Goal: Communication & Community: Answer question/provide support

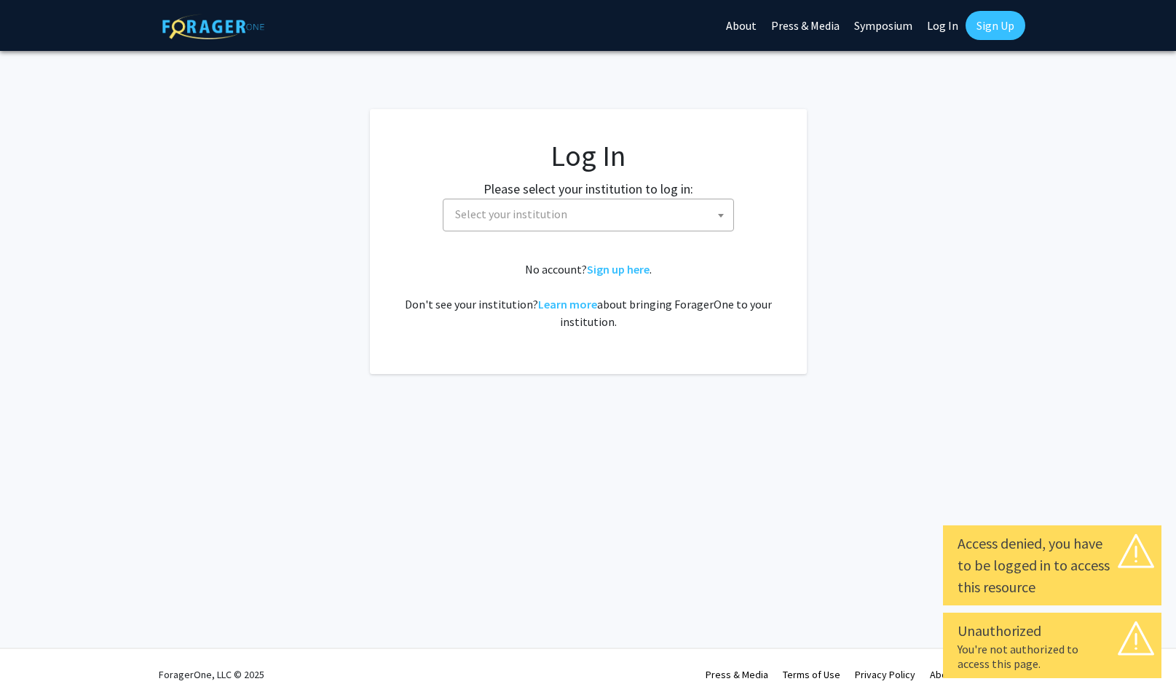
select select
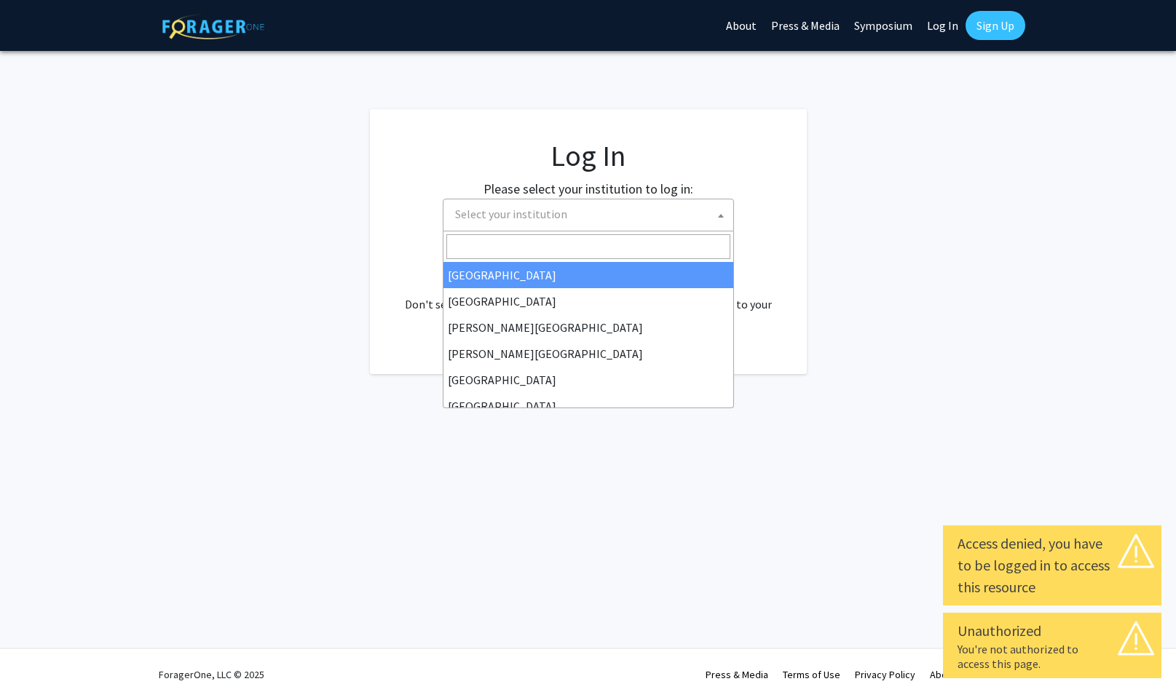
click at [572, 213] on span "Select your institution" at bounding box center [591, 214] width 284 height 30
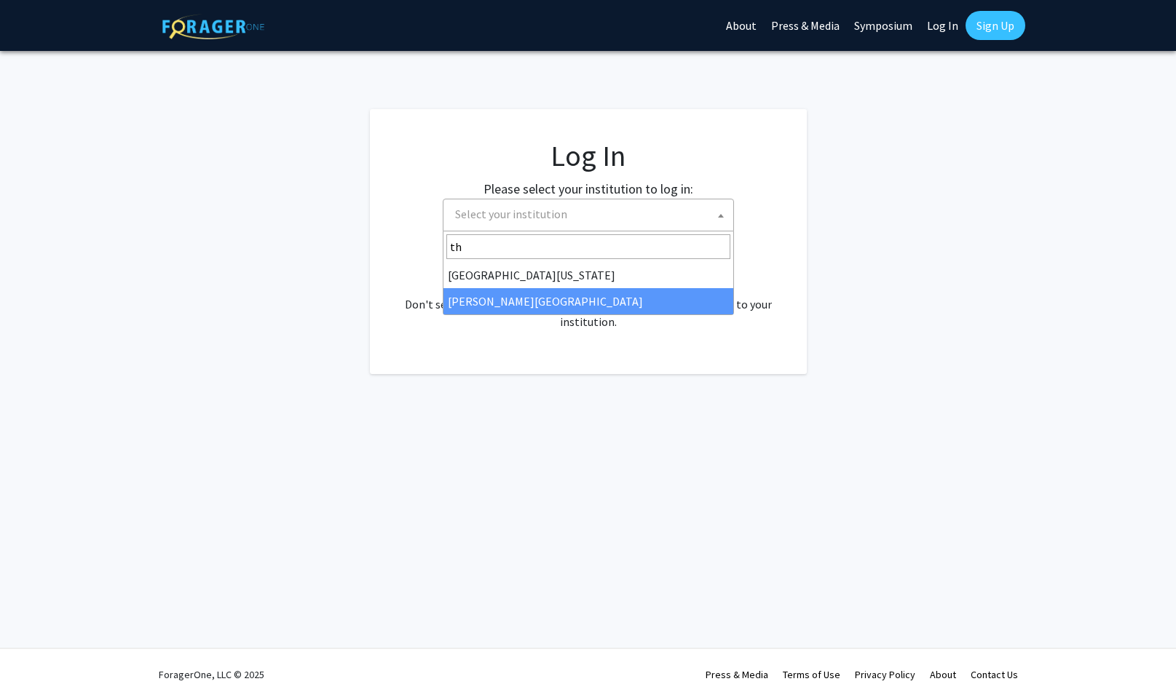
type input "th"
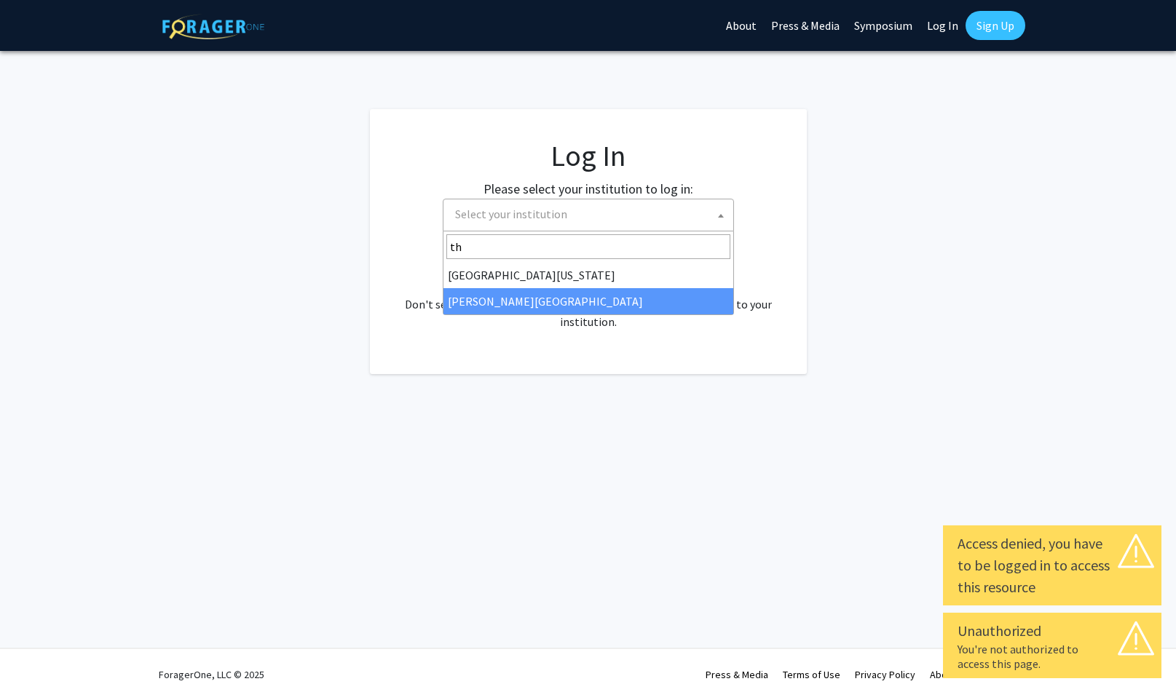
select select "24"
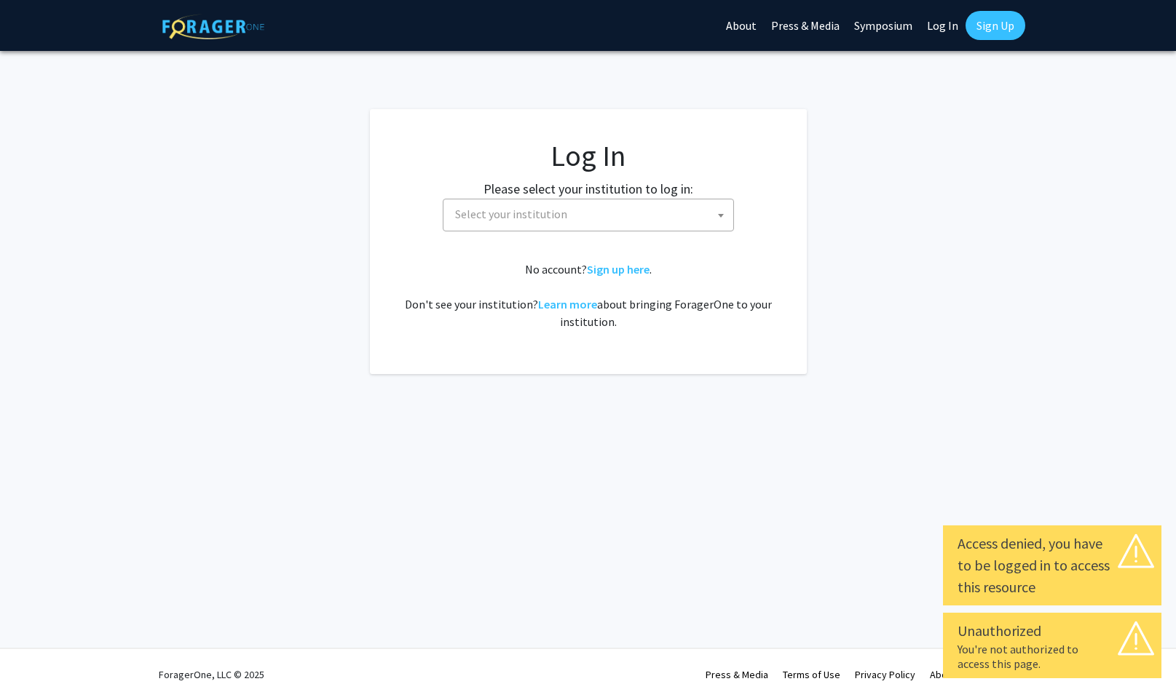
select select
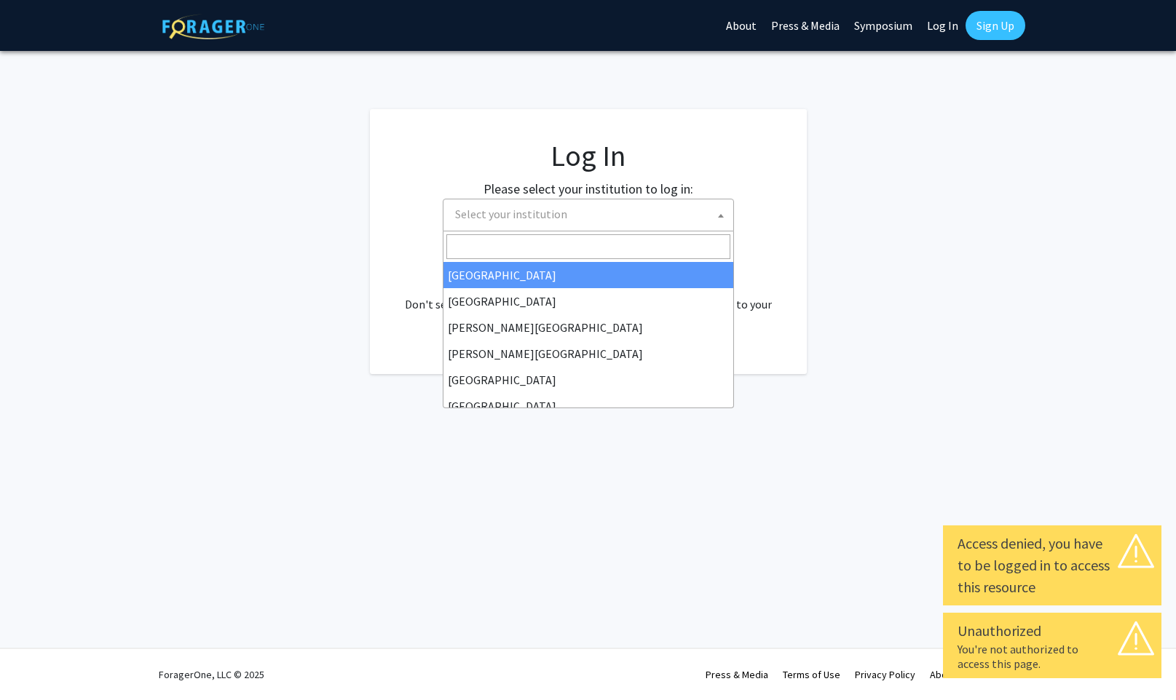
click at [694, 207] on span "Select your institution" at bounding box center [591, 214] width 284 height 30
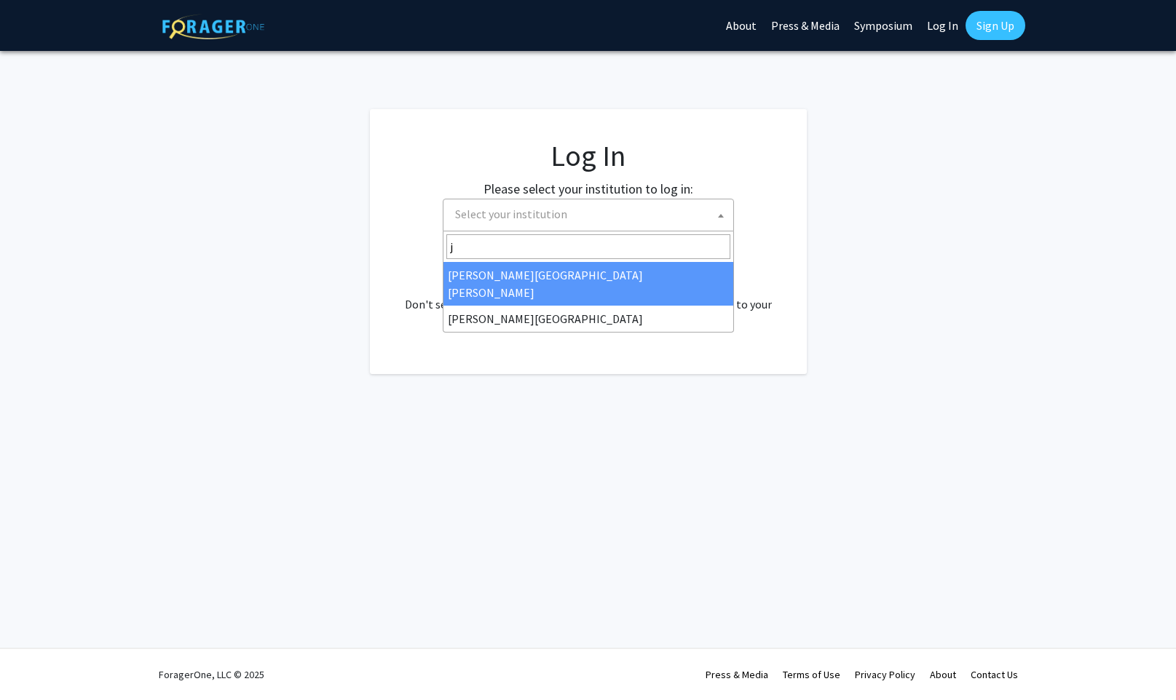
type input "je"
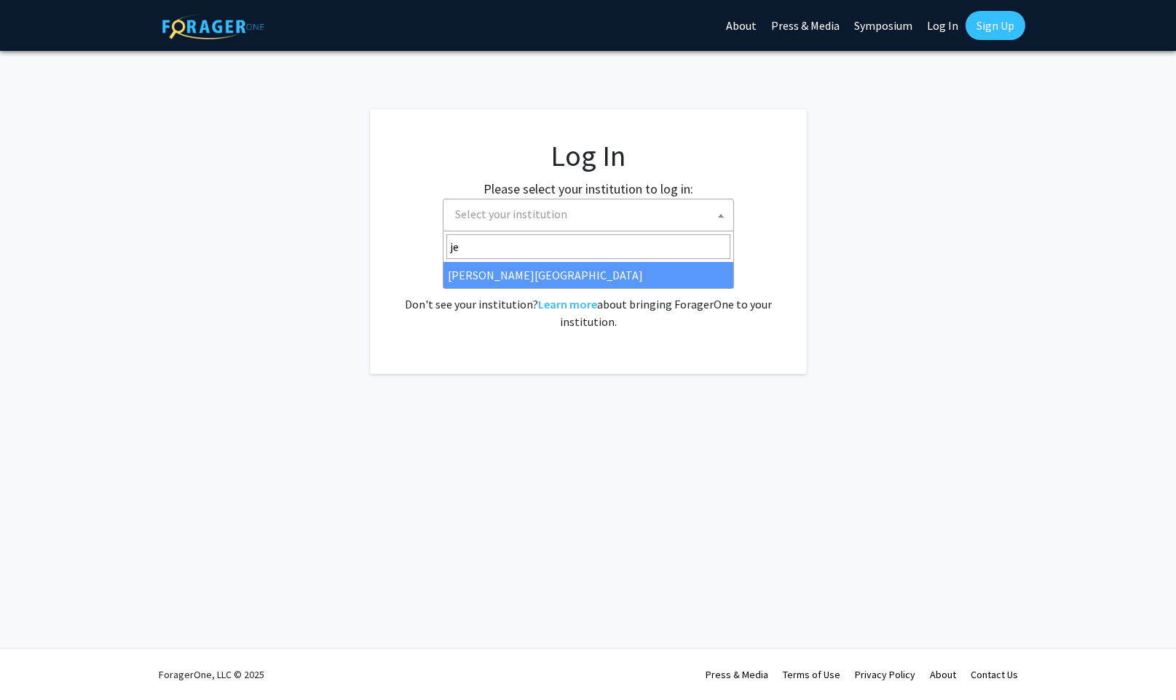
select select "24"
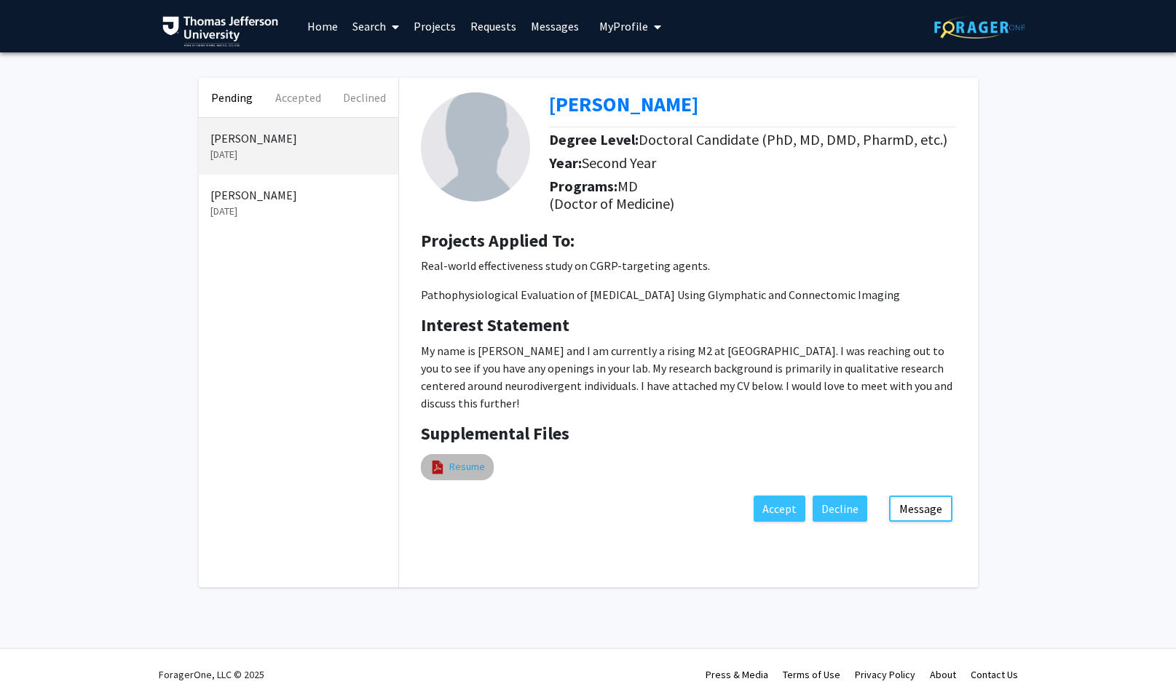
click at [458, 475] on link "Resume" at bounding box center [467, 466] width 36 height 15
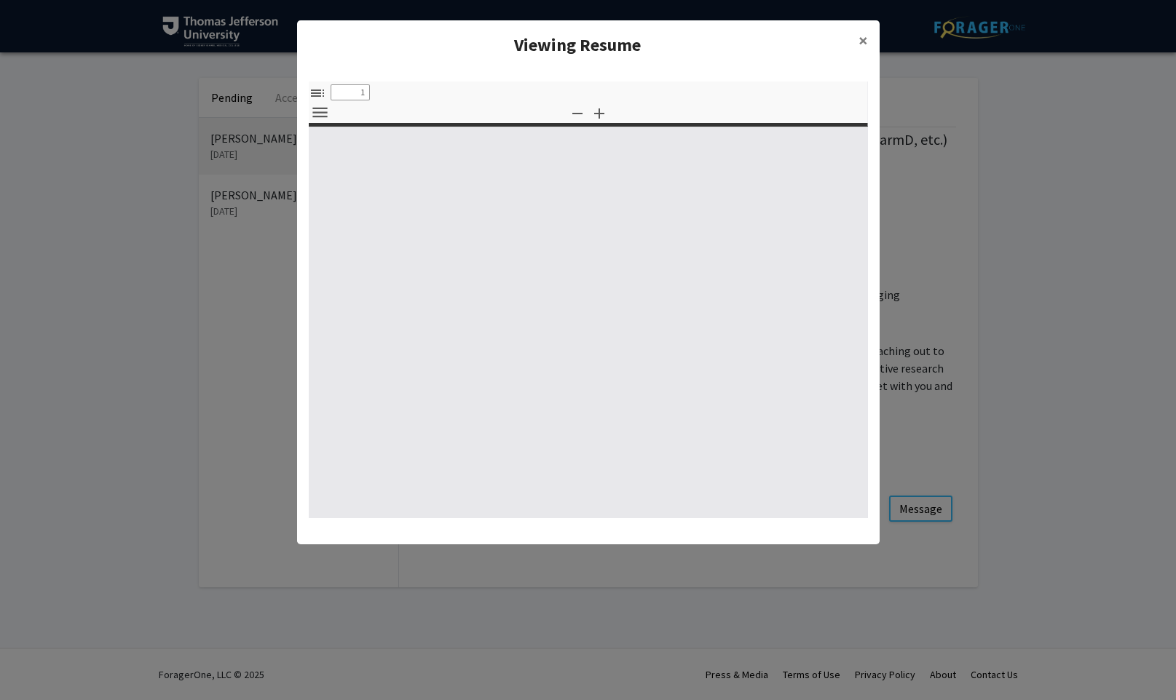
select select "custom"
type input "0"
select select "custom"
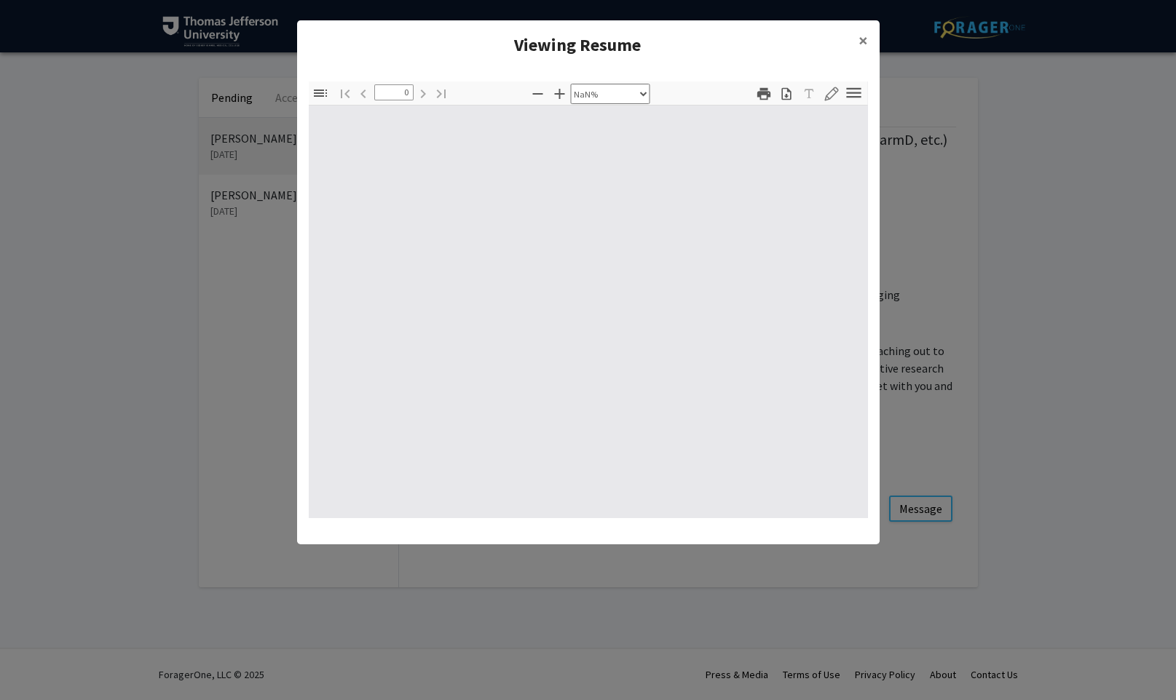
type input "1"
select select "auto"
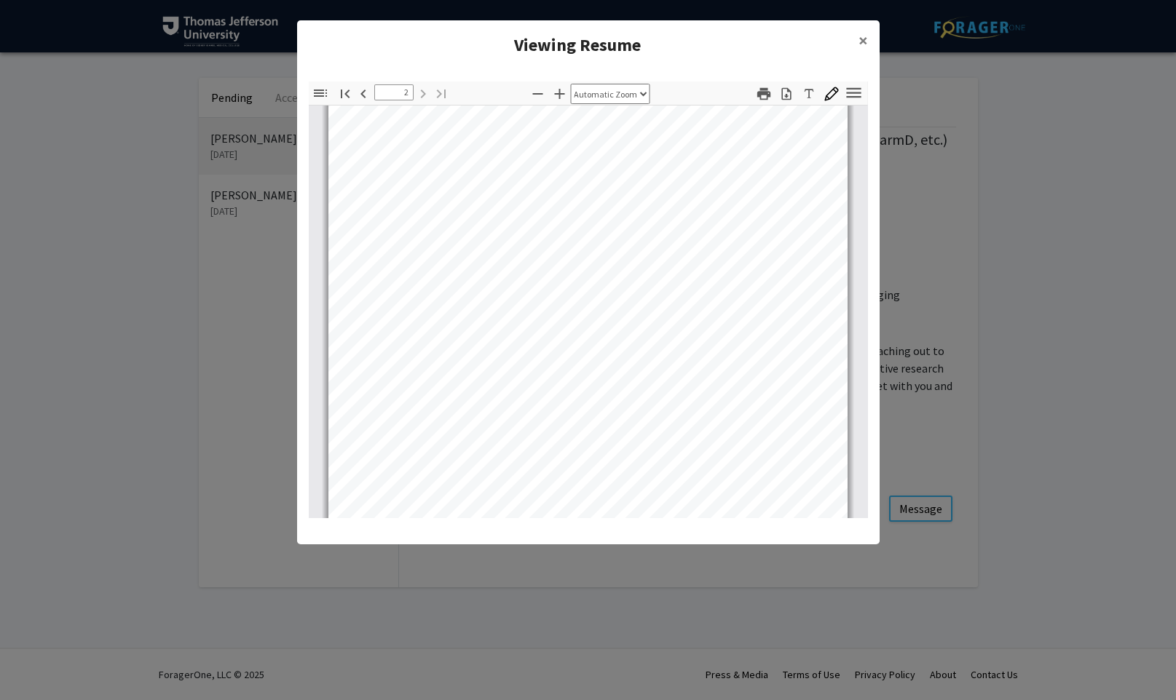
scroll to position [952, 0]
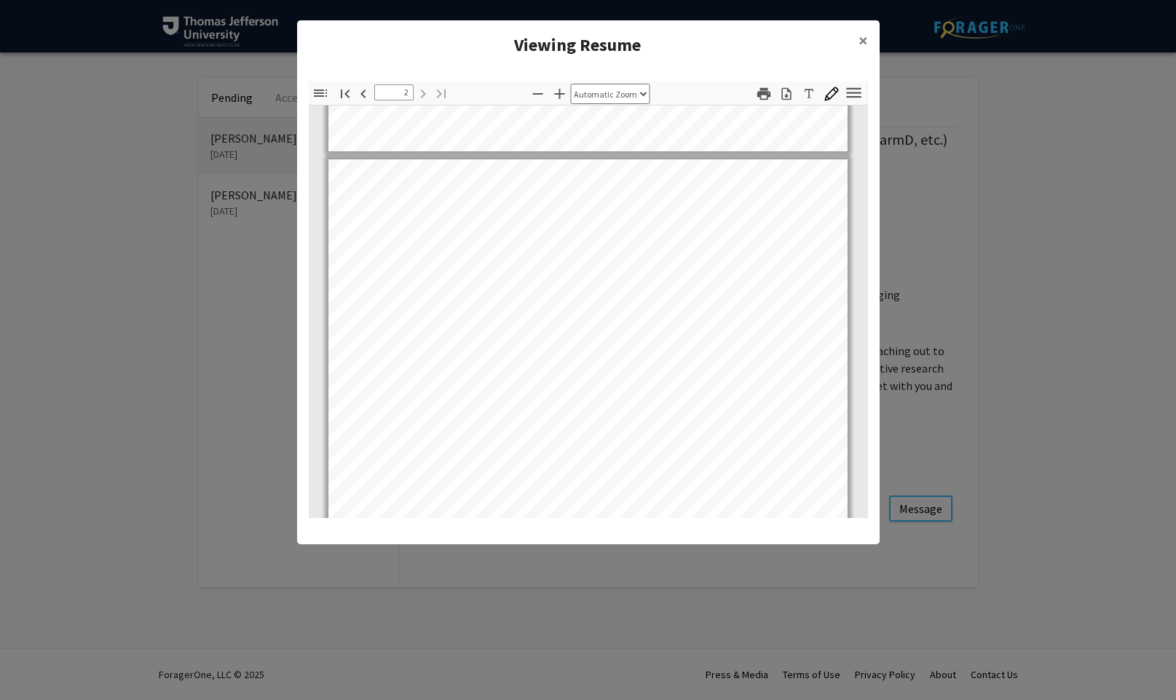
type input "1"
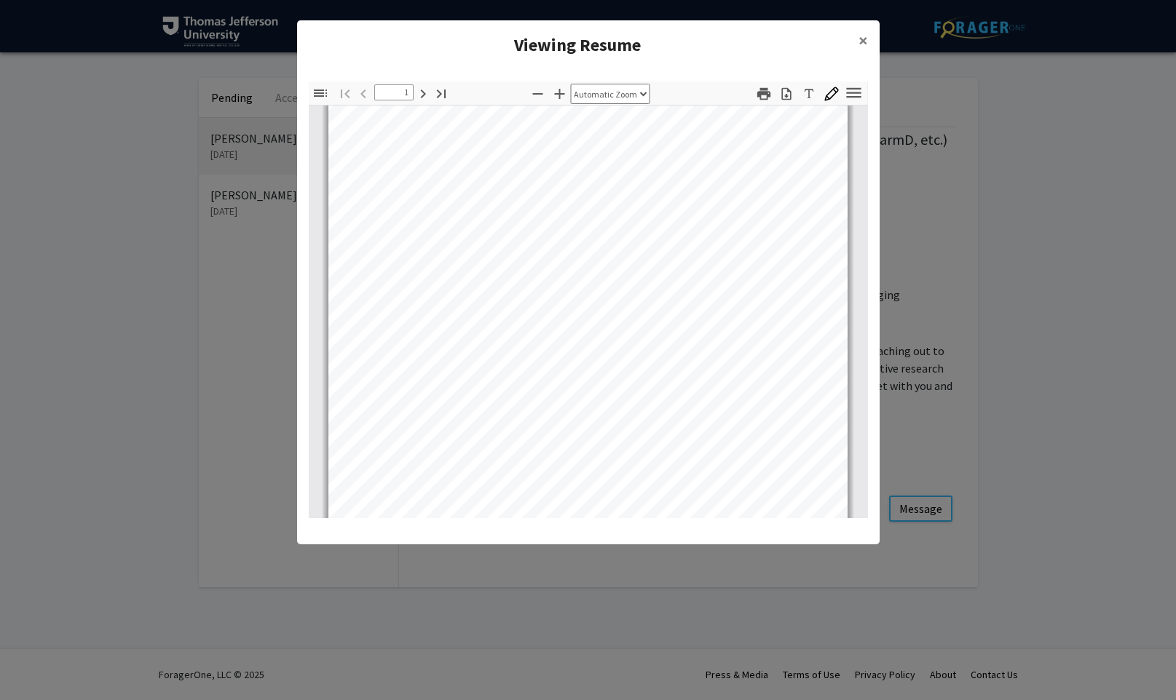
scroll to position [0, 0]
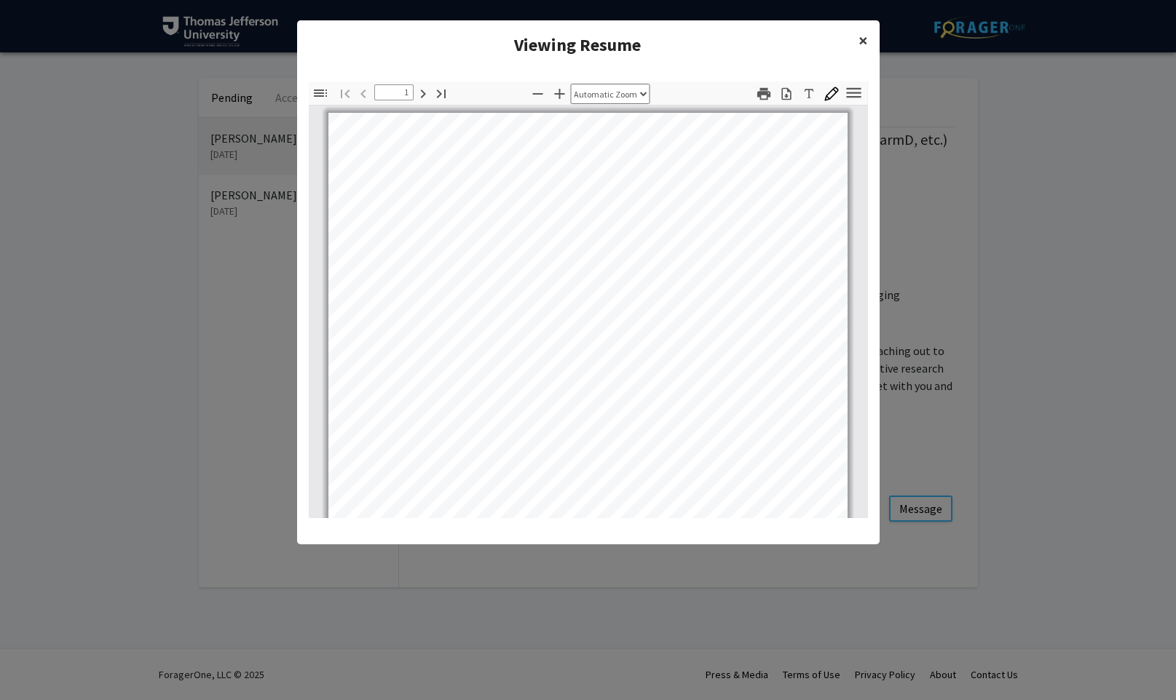
click at [864, 39] on span "×" at bounding box center [862, 40] width 9 height 23
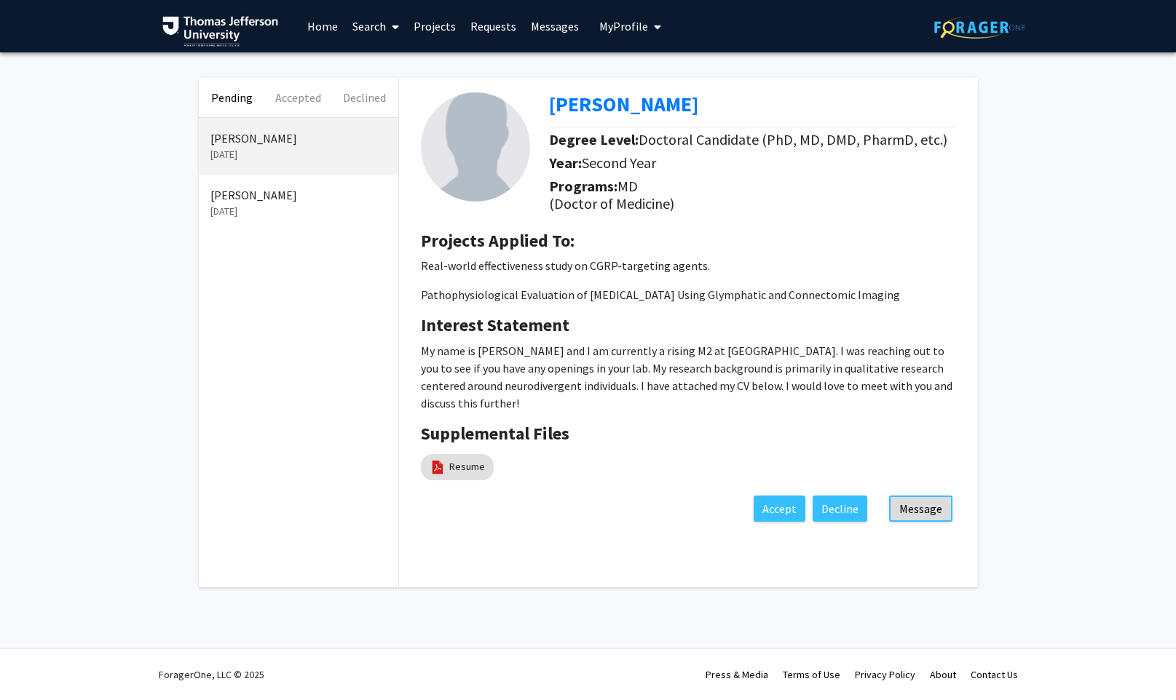
click at [916, 522] on button "Message" at bounding box center [920, 509] width 63 height 26
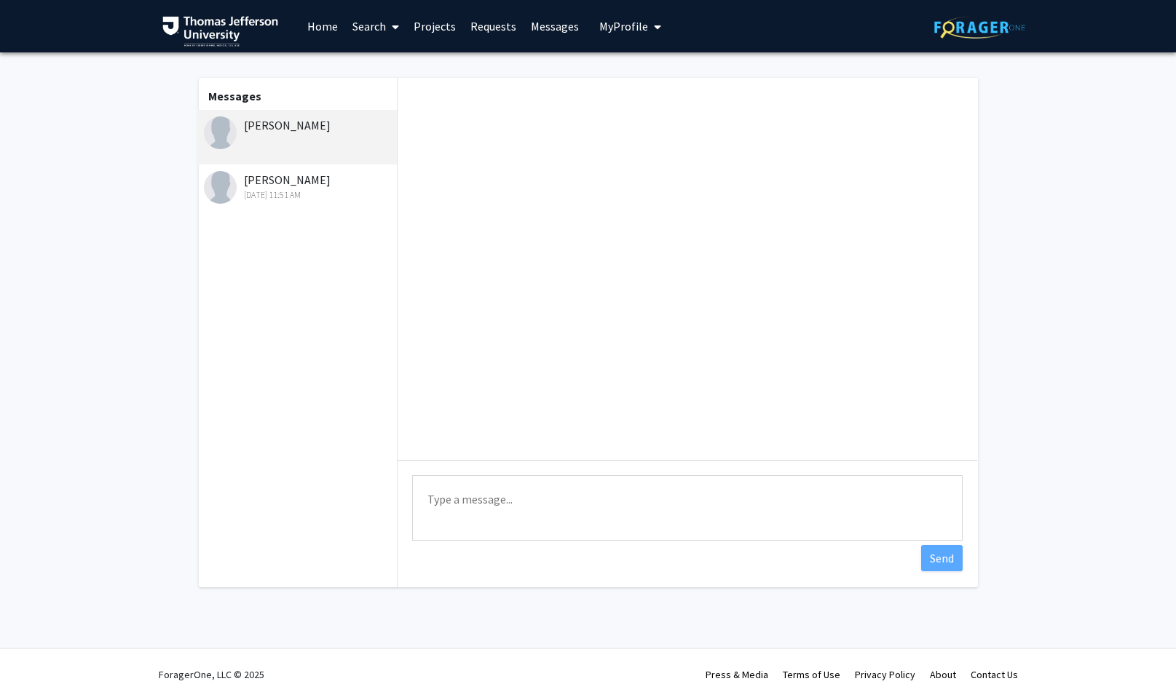
click at [547, 504] on textarea "Type a message" at bounding box center [687, 508] width 550 height 66
type textarea "S"
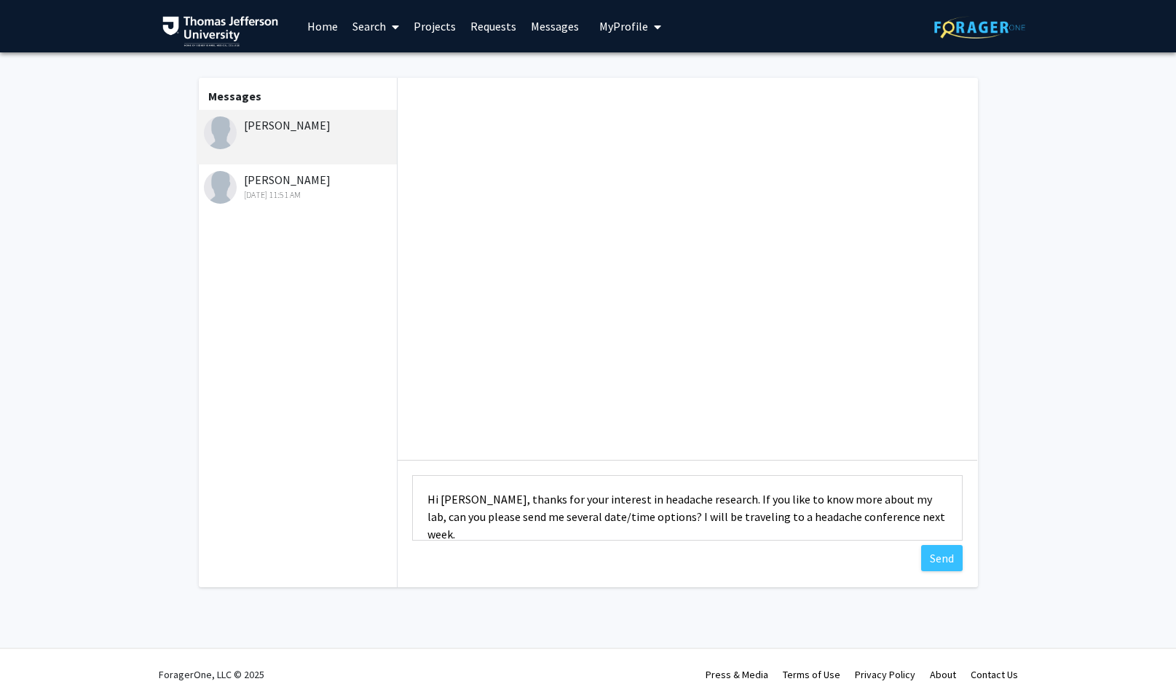
click at [630, 522] on textarea "Hi Samuel, thanks for your interest in headache research. If you like to know m…" at bounding box center [687, 508] width 550 height 66
click at [679, 537] on textarea "Hi Samuel, thanks for your interest in headache research. If you like to know m…" at bounding box center [687, 508] width 550 height 66
drag, startPoint x: 894, startPoint y: 515, endPoint x: 892, endPoint y: 527, distance: 11.8
click at [894, 515] on textarea "Hi Samuel, thanks for your interest in headache research. If you like to know m…" at bounding box center [687, 508] width 550 height 66
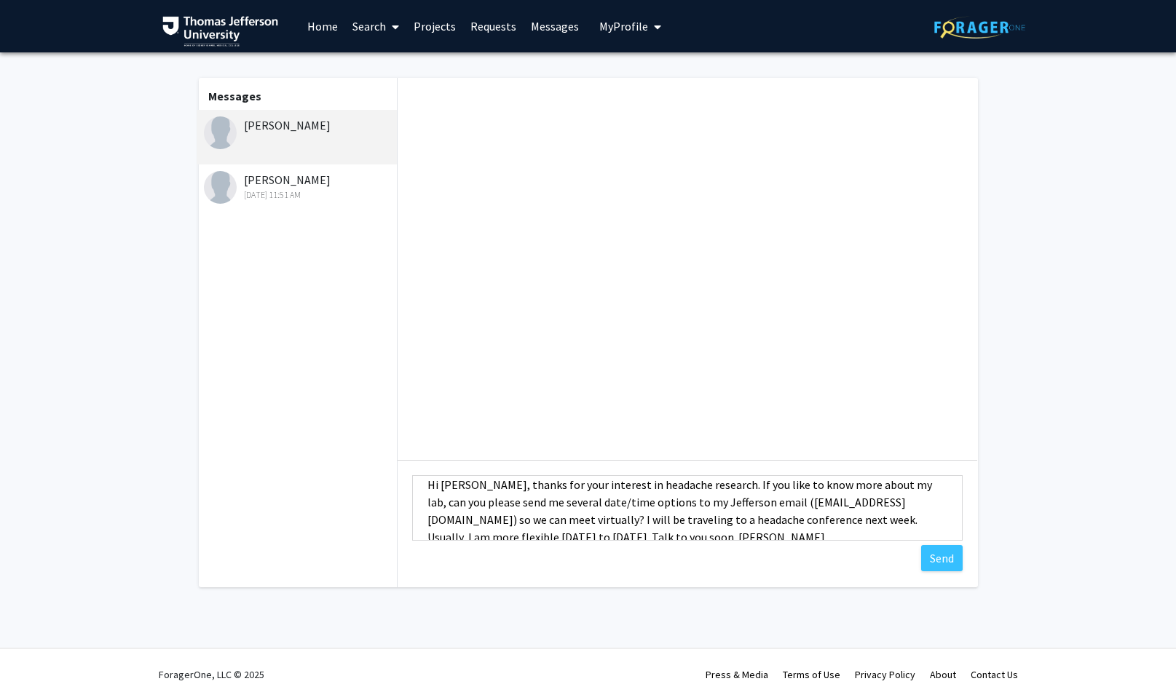
click at [779, 524] on textarea "Hi Samuel, thanks for your interest in headache research. If you like to know m…" at bounding box center [687, 508] width 550 height 66
click at [759, 525] on textarea "Hi Samuel, thanks for your interest in headache research. If you like to know m…" at bounding box center [687, 508] width 550 height 66
drag, startPoint x: 734, startPoint y: 520, endPoint x: 788, endPoint y: 526, distance: 54.1
click at [788, 526] on textarea "Hi Samuel, thanks for your interest in headache research. If you like to know m…" at bounding box center [687, 508] width 550 height 66
type textarea "Hi Samuel, thanks for your interest in headache research. If you like to know m…"
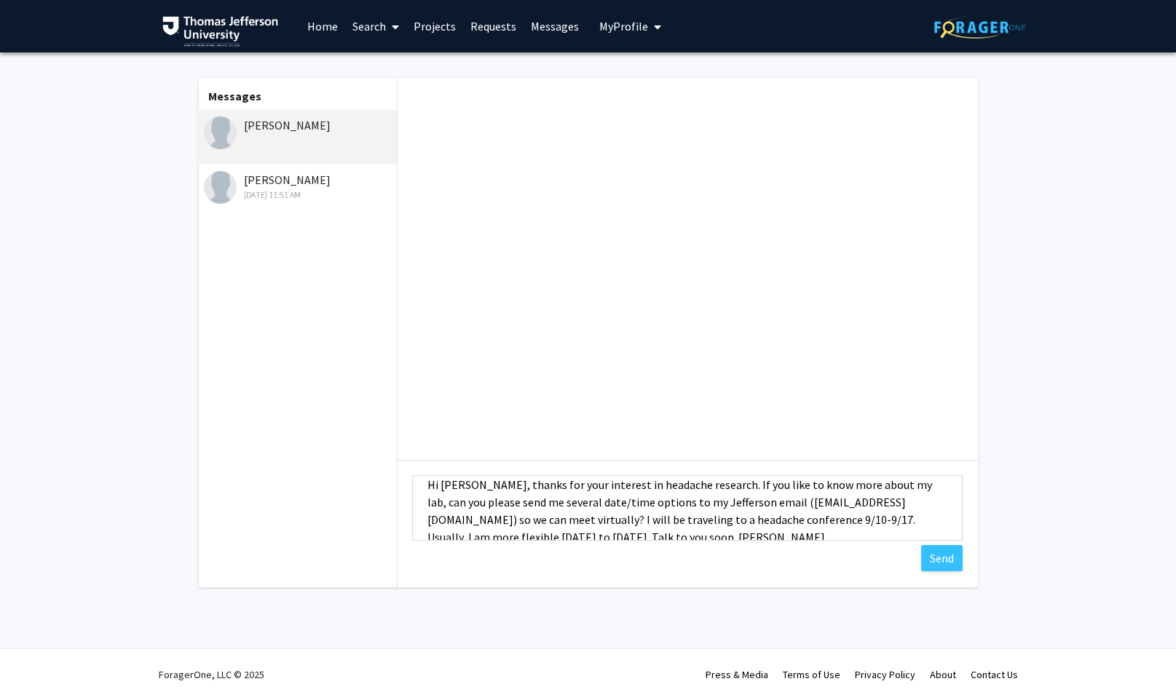
click at [756, 532] on textarea "Hi Samuel, thanks for your interest in headache research. If you like to know m…" at bounding box center [687, 508] width 550 height 66
